Goal: Information Seeking & Learning: Learn about a topic

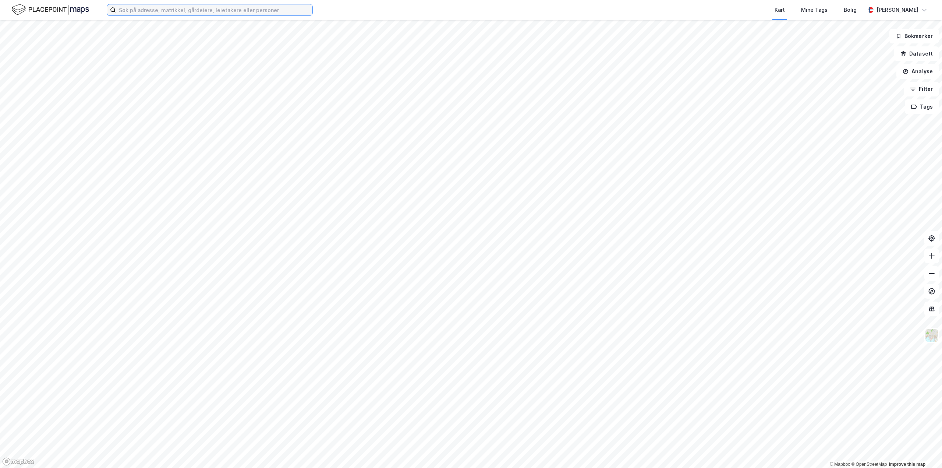
click at [136, 10] on input at bounding box center [214, 9] width 196 height 11
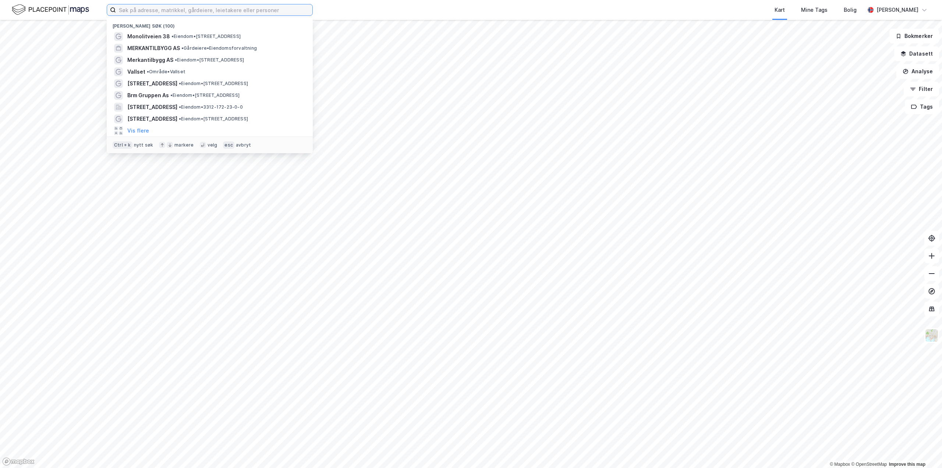
paste input "Kleivbakken 9"
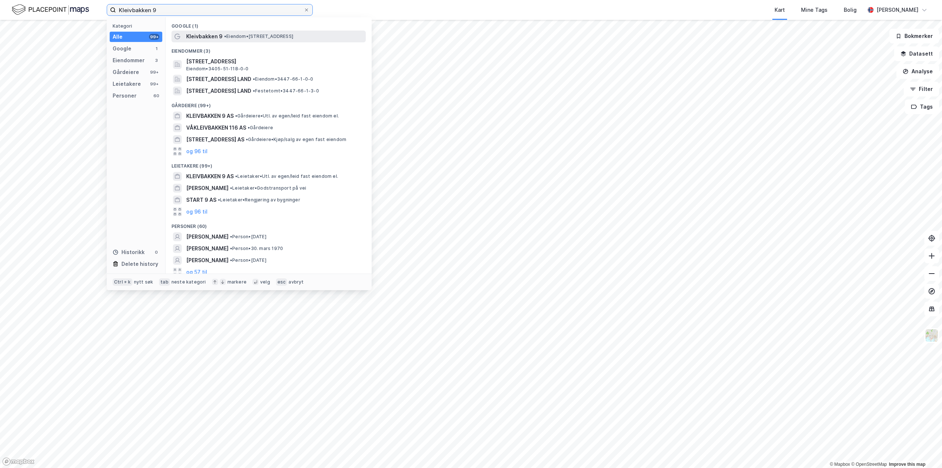
type input "Kleivbakken 9"
click at [219, 39] on span "Kleivbakken 9" at bounding box center [204, 36] width 36 height 9
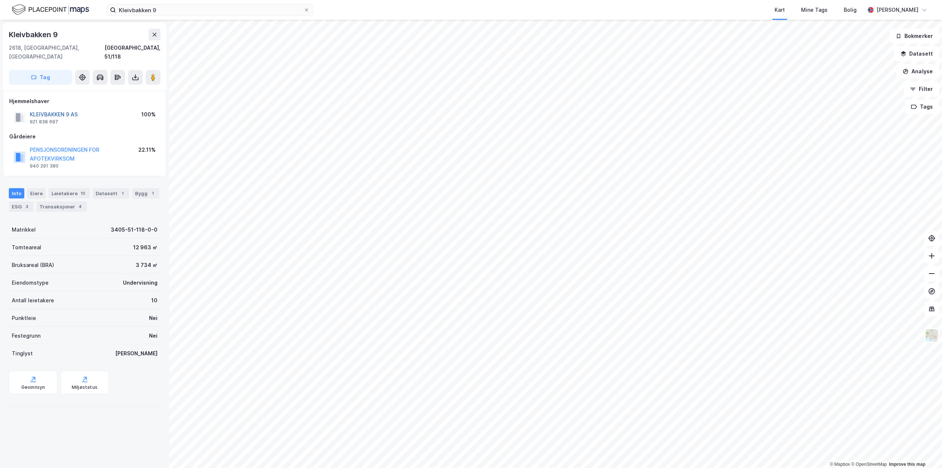
click at [0, 0] on button "KLEIVBAKKEN 9 AS" at bounding box center [0, 0] width 0 height 0
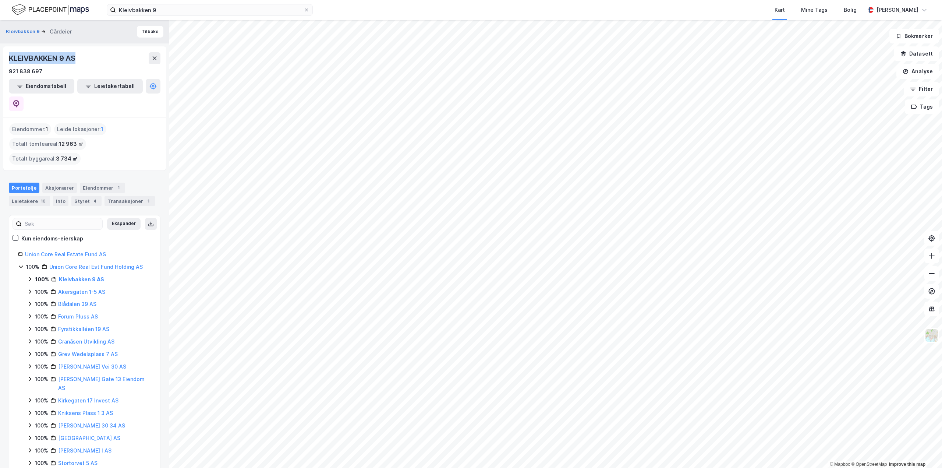
drag, startPoint x: 85, startPoint y: 63, endPoint x: 5, endPoint y: 59, distance: 80.3
click at [5, 59] on div "KLEIVBAKKEN 9 AS 921 838 697 Eiendomstabell Leietakertabell" at bounding box center [84, 81] width 163 height 71
copy div "KLEIVBAKKEN 9 AS"
